Goal: Transaction & Acquisition: Purchase product/service

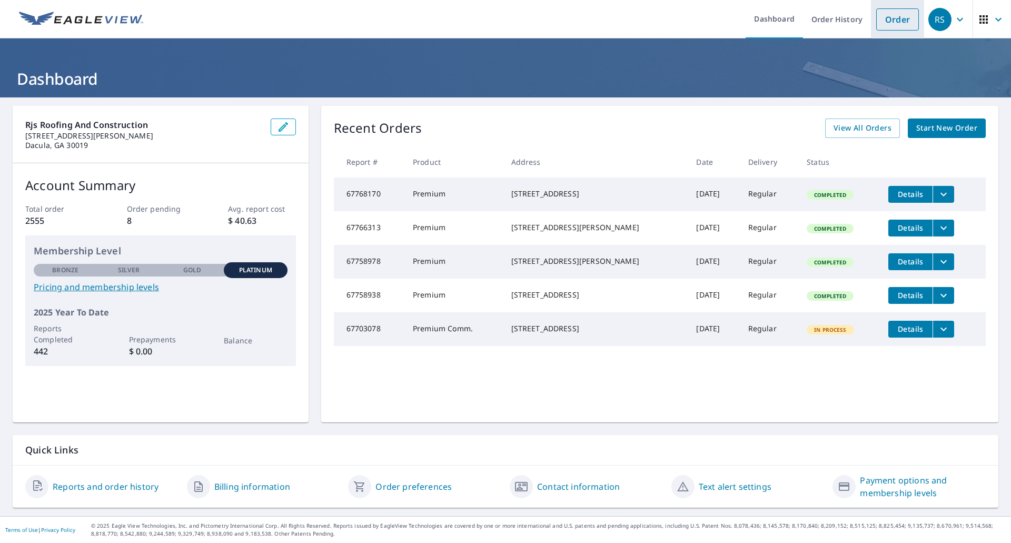
click at [896, 22] on link "Order" at bounding box center [897, 19] width 43 height 22
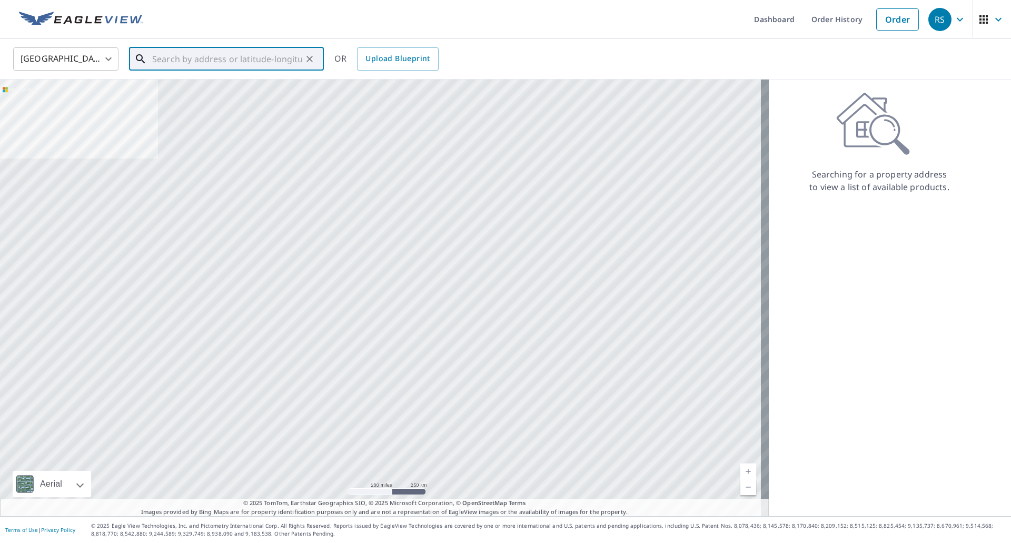
paste input "[STREET_ADDRESS][PERSON_NAME]"
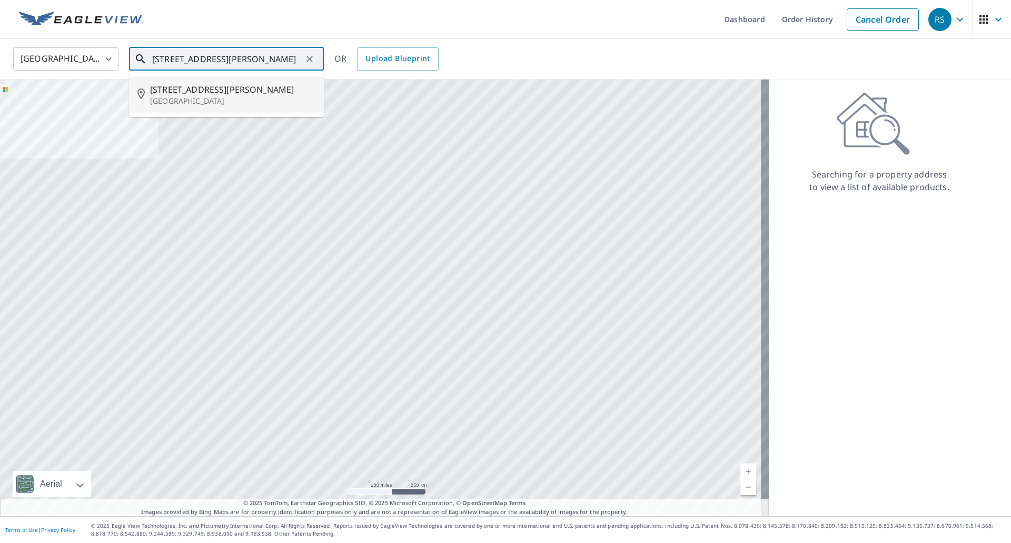
click at [184, 94] on span "[STREET_ADDRESS][PERSON_NAME]" at bounding box center [232, 89] width 165 height 13
type input "[STREET_ADDRESS][PERSON_NAME]"
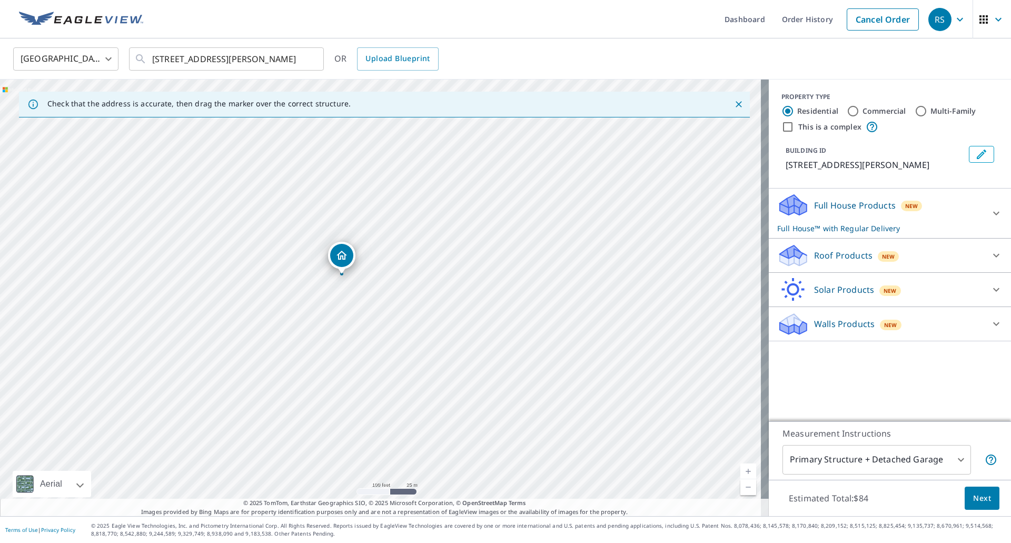
click at [790, 259] on icon at bounding box center [789, 260] width 19 height 12
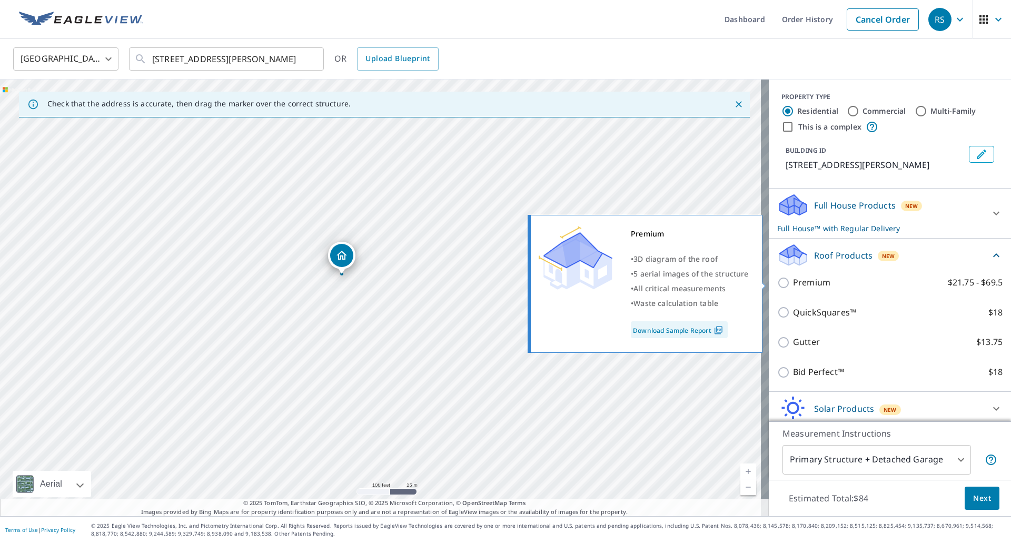
click at [777, 284] on input "Premium $21.75 - $69.5" at bounding box center [785, 282] width 16 height 13
checkbox input "true"
checkbox input "false"
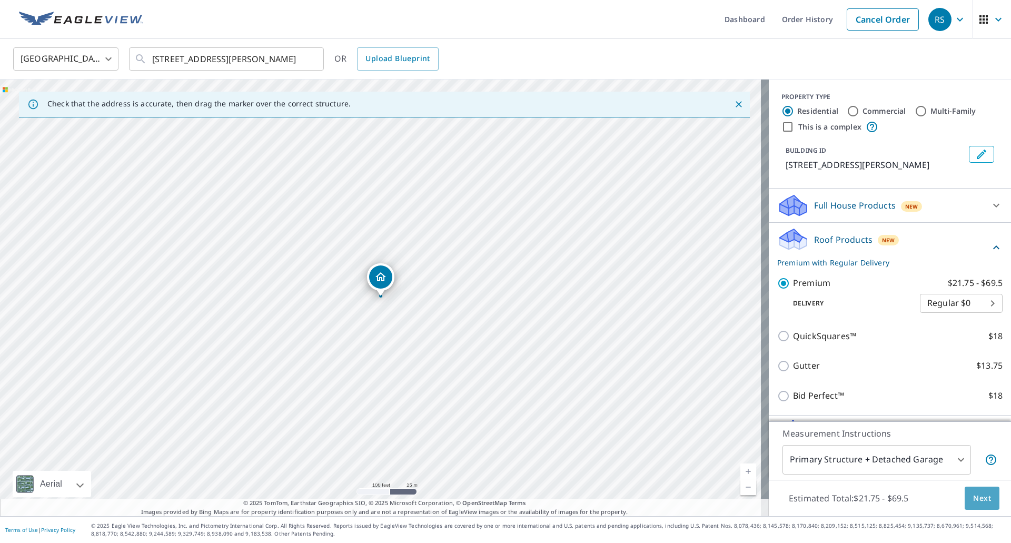
click at [982, 500] on span "Next" at bounding box center [982, 498] width 18 height 13
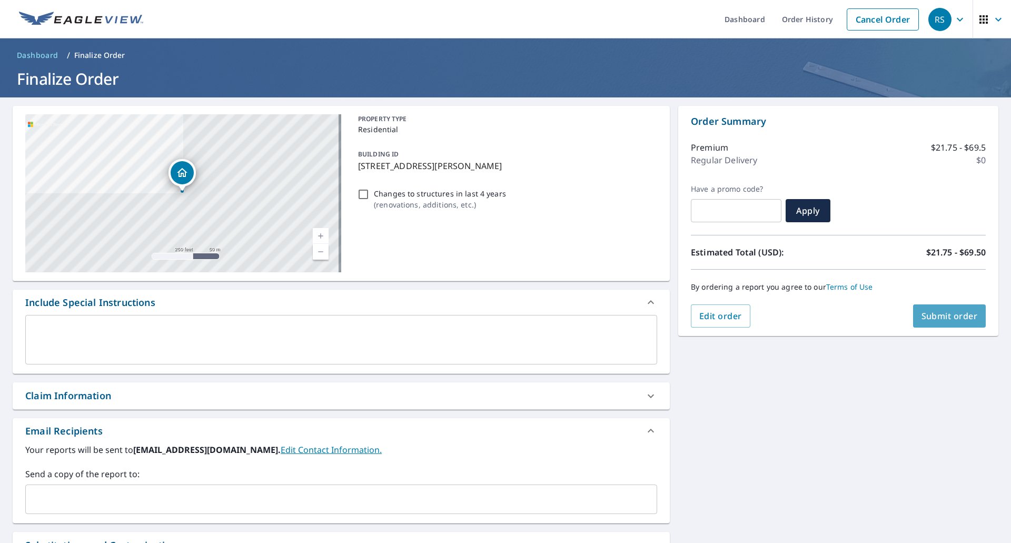
click at [929, 320] on span "Submit order" at bounding box center [950, 316] width 56 height 12
